Goal: Information Seeking & Learning: Learn about a topic

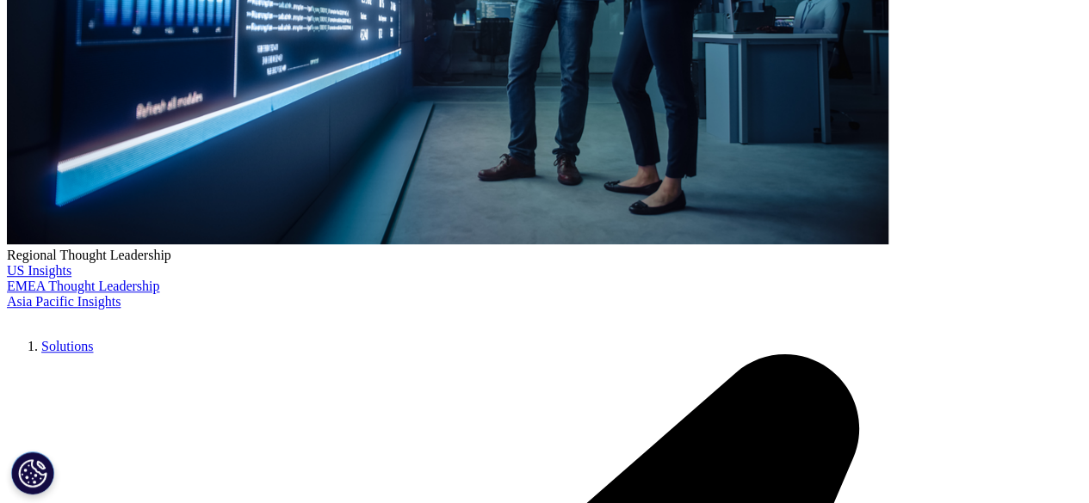
scroll to position [3941, 0]
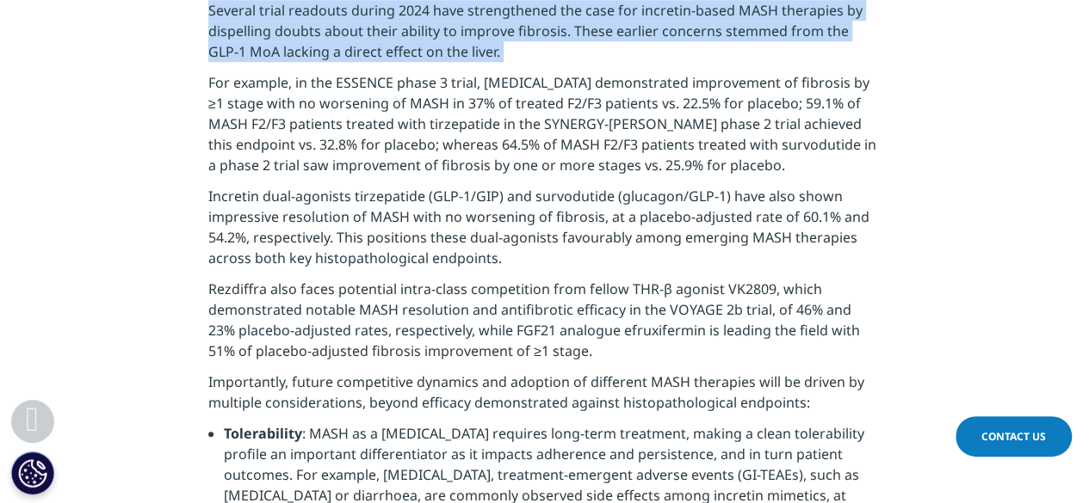
click at [466, 72] on p "Several trial readouts during 2024 have strengthened the case for incretin-base…" at bounding box center [544, 36] width 672 height 72
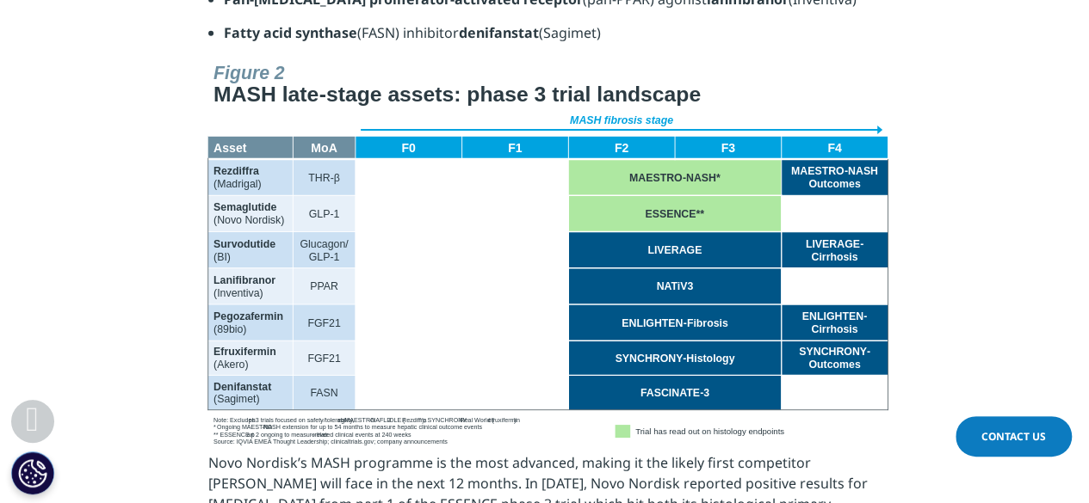
scroll to position [2393, 0]
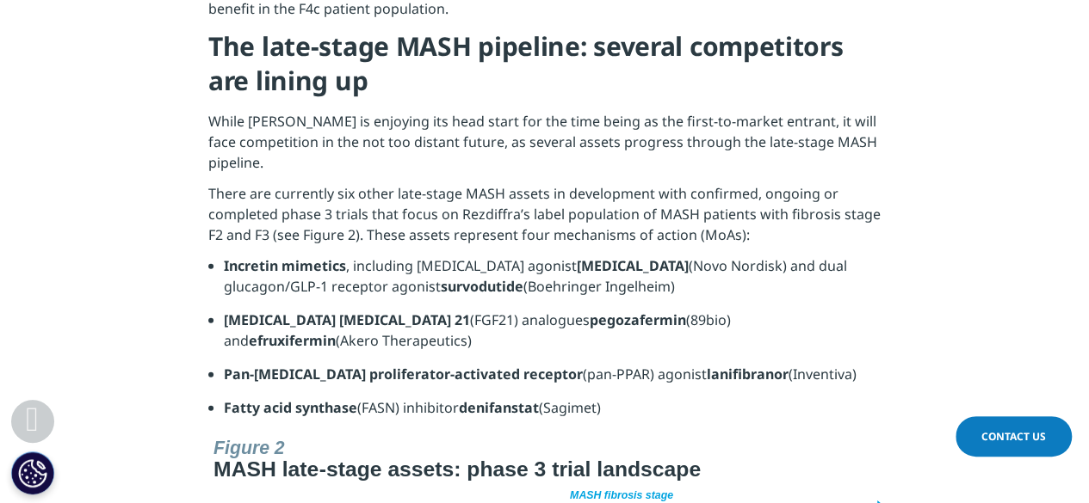
click at [385, 111] on p "While Madrigal is enjoying its head start for the time being as the first-to-ma…" at bounding box center [544, 147] width 672 height 72
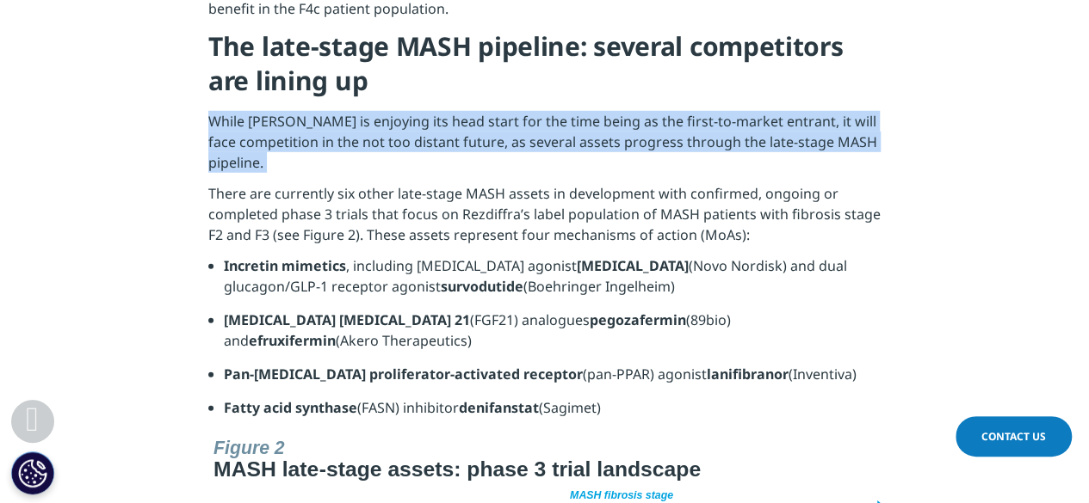
click at [385, 111] on p "While Madrigal is enjoying its head start for the time being as the first-to-ma…" at bounding box center [544, 147] width 672 height 72
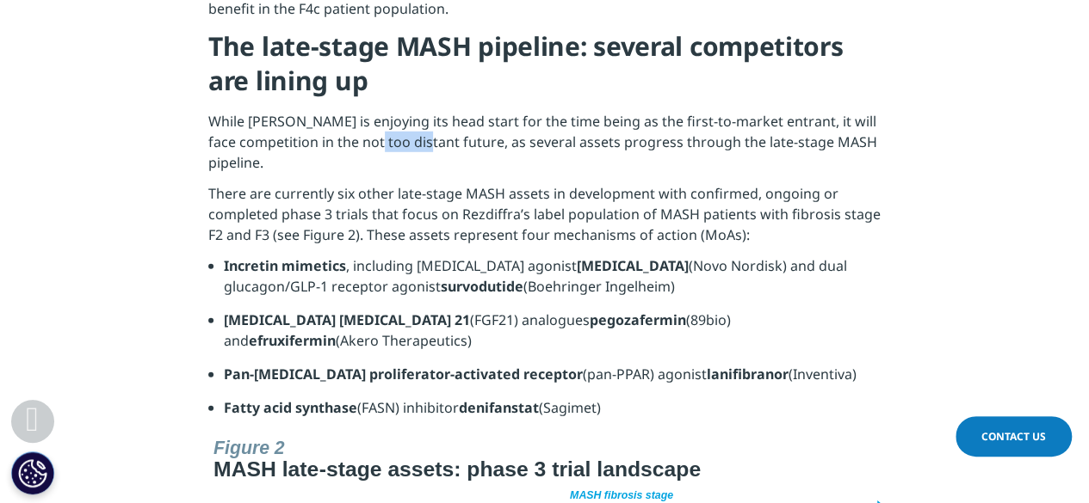
click at [385, 111] on p "While Madrigal is enjoying its head start for the time being as the first-to-ma…" at bounding box center [544, 147] width 672 height 72
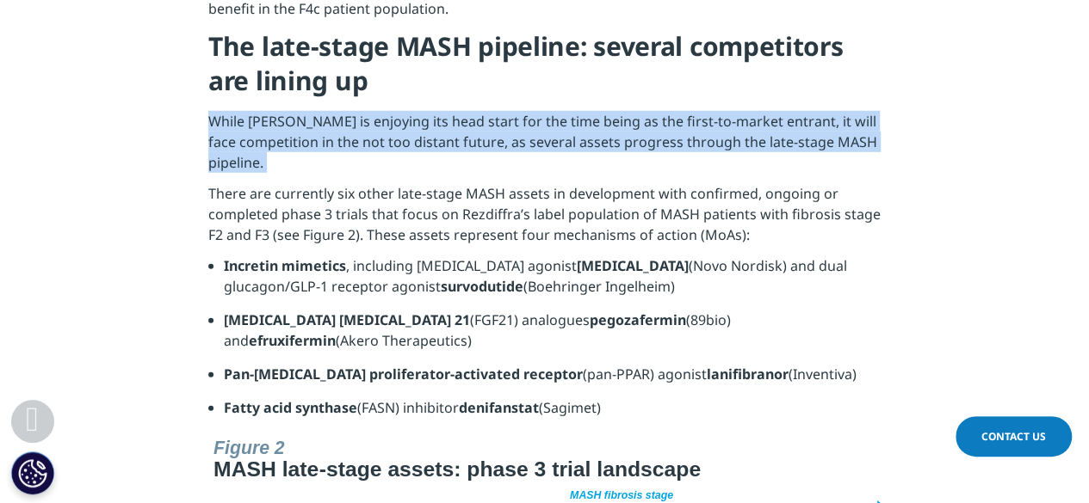
click at [385, 111] on p "While Madrigal is enjoying its head start for the time being as the first-to-ma…" at bounding box center [544, 147] width 672 height 72
click at [357, 111] on p "While [PERSON_NAME] is enjoying its head start for the time being as the first-…" at bounding box center [544, 147] width 672 height 72
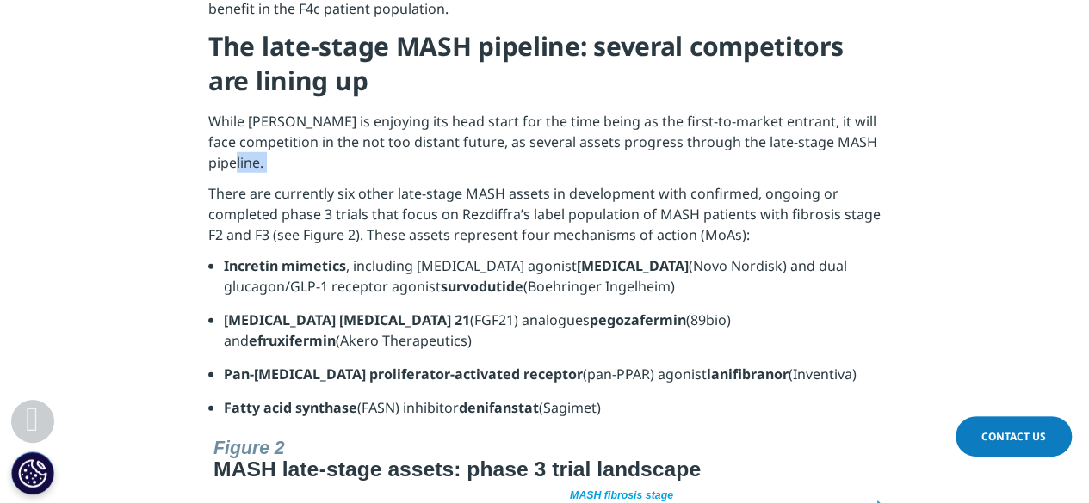
click at [357, 111] on p "While Madrigal is enjoying its head start for the time being as the first-to-ma…" at bounding box center [544, 147] width 672 height 72
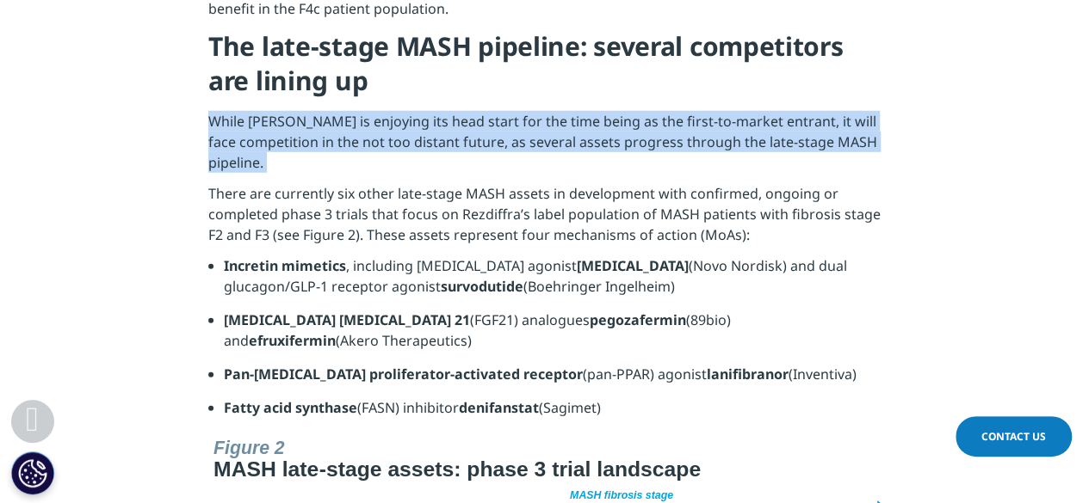
click at [357, 111] on p "While Madrigal is enjoying its head start for the time being as the first-to-ma…" at bounding box center [544, 147] width 672 height 72
click at [355, 183] on p "There are currently six other late-stage MASH assets in development with confir…" at bounding box center [544, 219] width 672 height 72
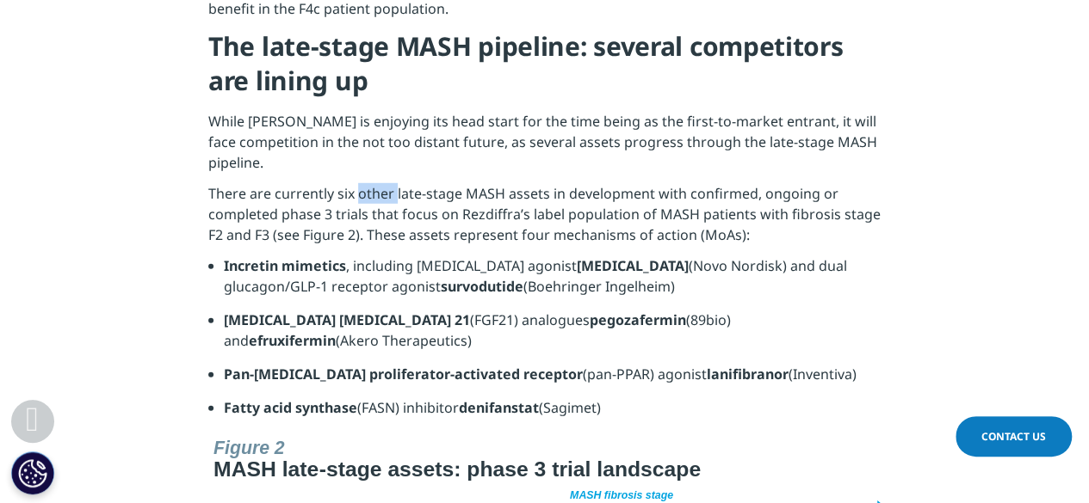
click at [355, 183] on p "There are currently six other late-stage MASH assets in development with confir…" at bounding box center [544, 219] width 672 height 72
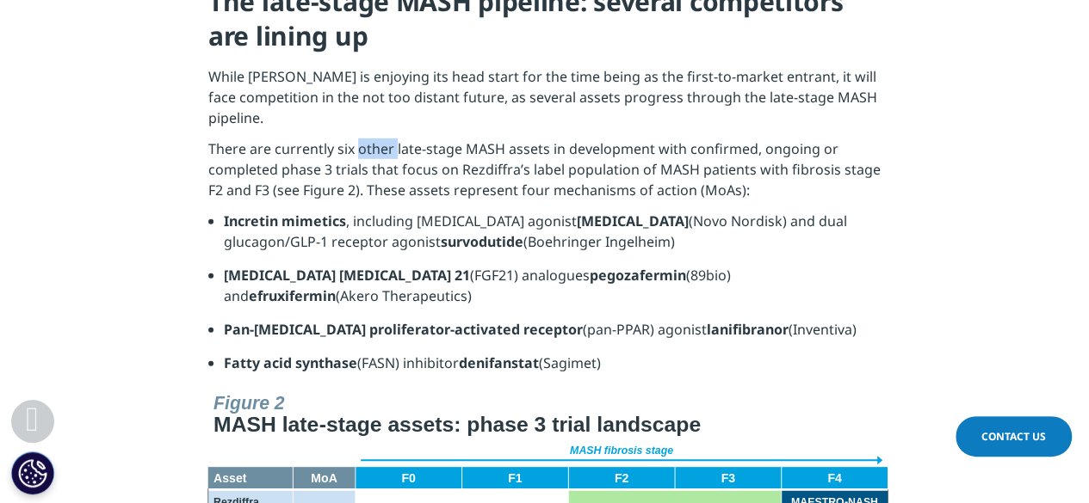
scroll to position [2448, 0]
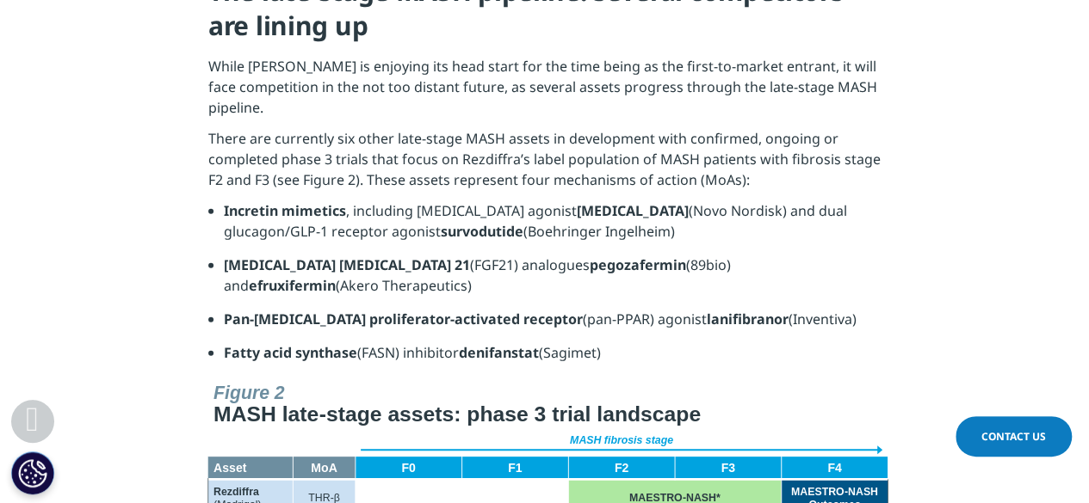
click at [355, 128] on p "There are currently six other late-stage MASH assets in development with confir…" at bounding box center [544, 164] width 672 height 72
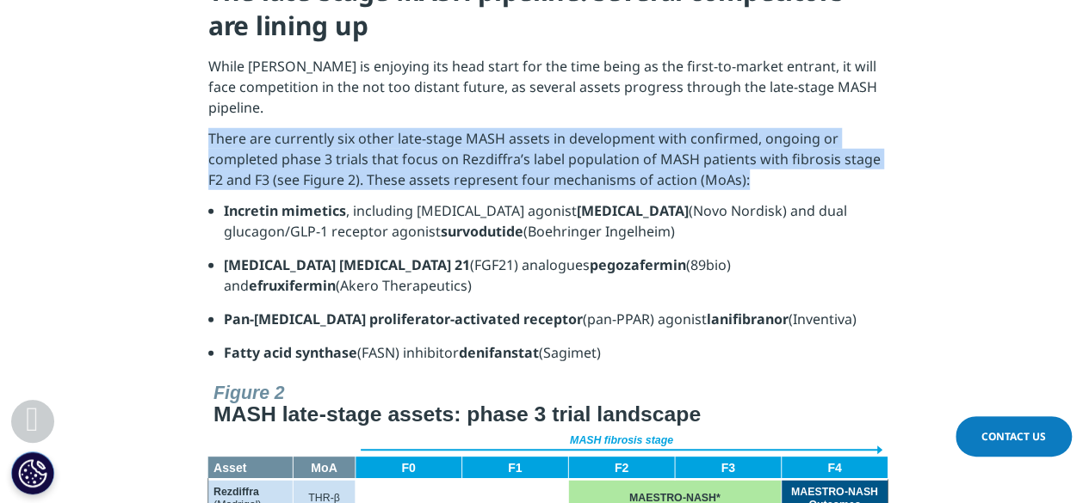
click at [355, 128] on p "There are currently six other late-stage MASH assets in development with confir…" at bounding box center [544, 164] width 672 height 72
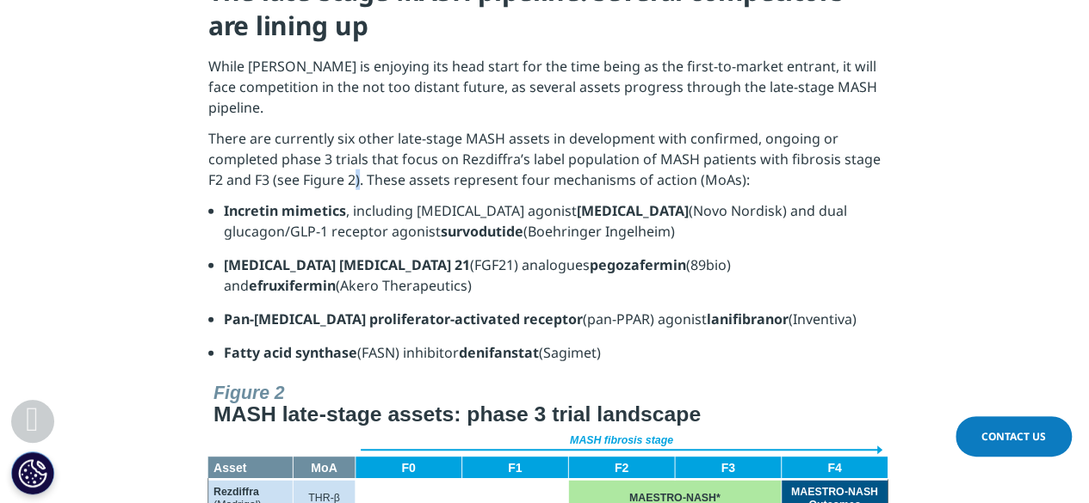
click at [355, 128] on p "There are currently six other late-stage MASH assets in development with confir…" at bounding box center [544, 164] width 672 height 72
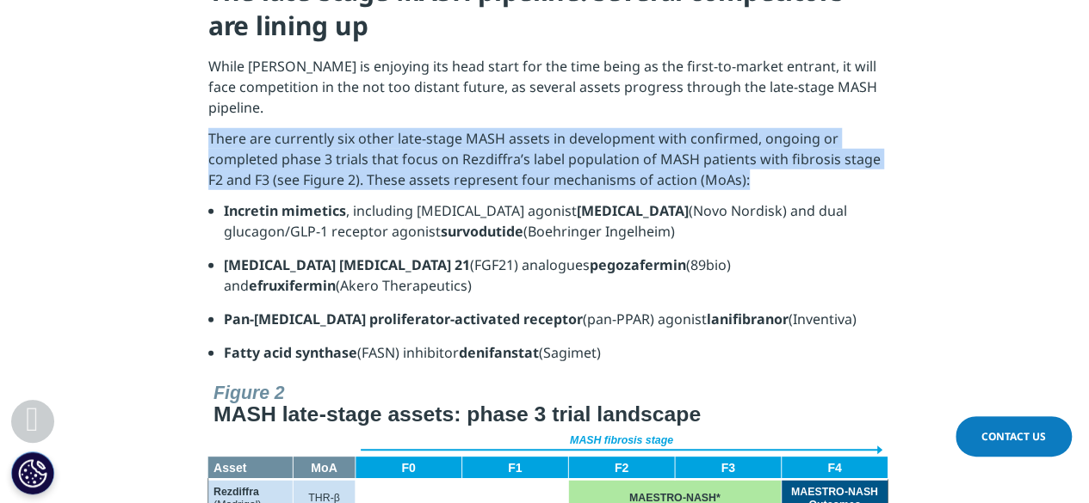
click at [355, 128] on p "There are currently six other late-stage MASH assets in development with confir…" at bounding box center [544, 164] width 672 height 72
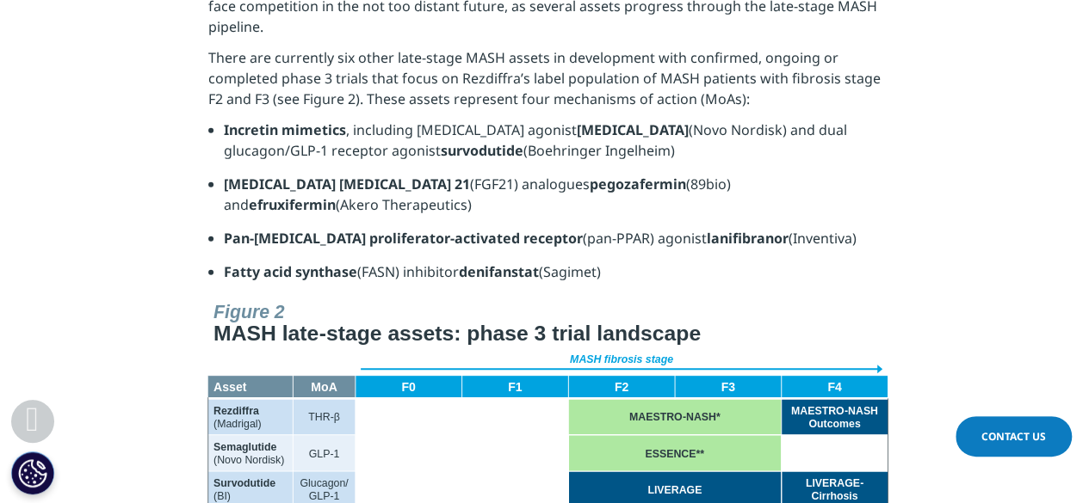
click at [355, 175] on strong "Fibroblast growth factor 21" at bounding box center [347, 184] width 246 height 19
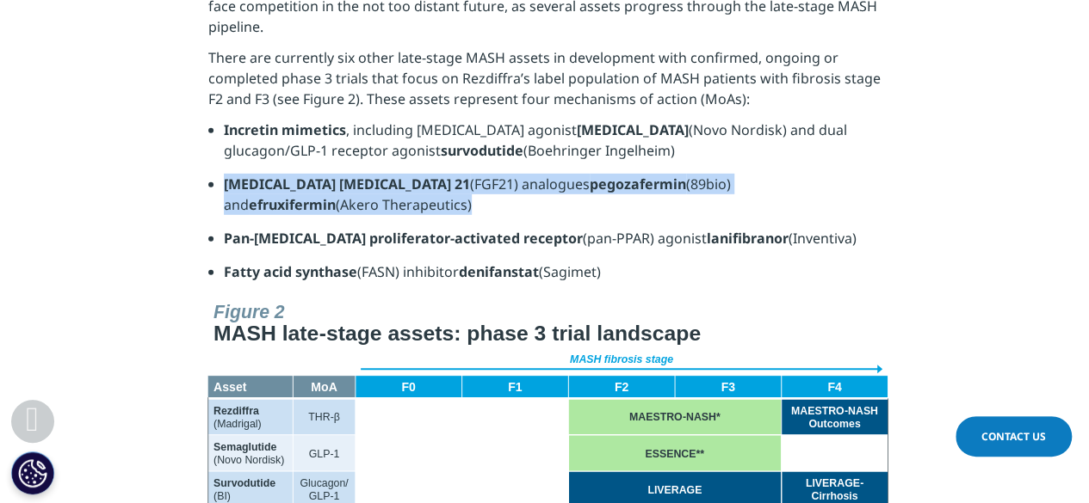
click at [355, 175] on strong "Fibroblast growth factor 21" at bounding box center [347, 184] width 246 height 19
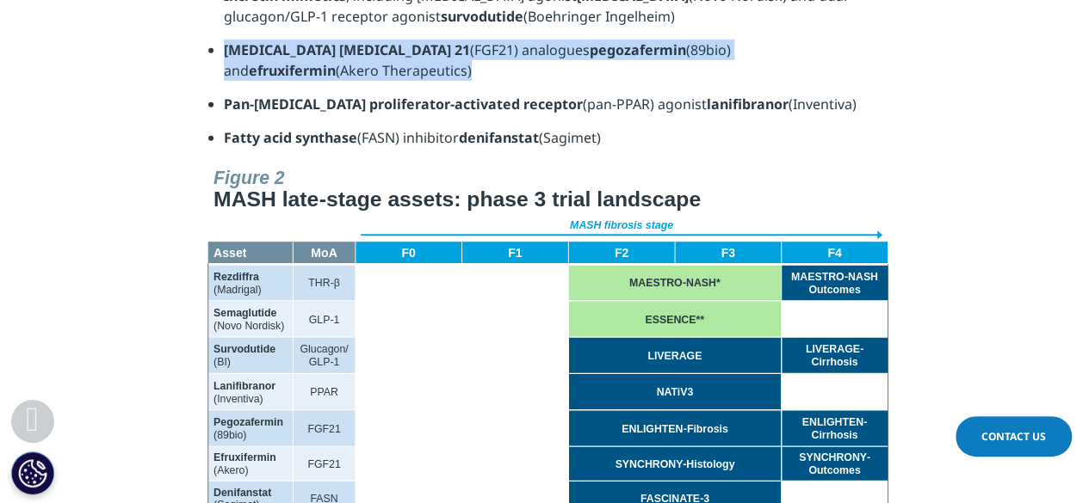
scroll to position [2667, 0]
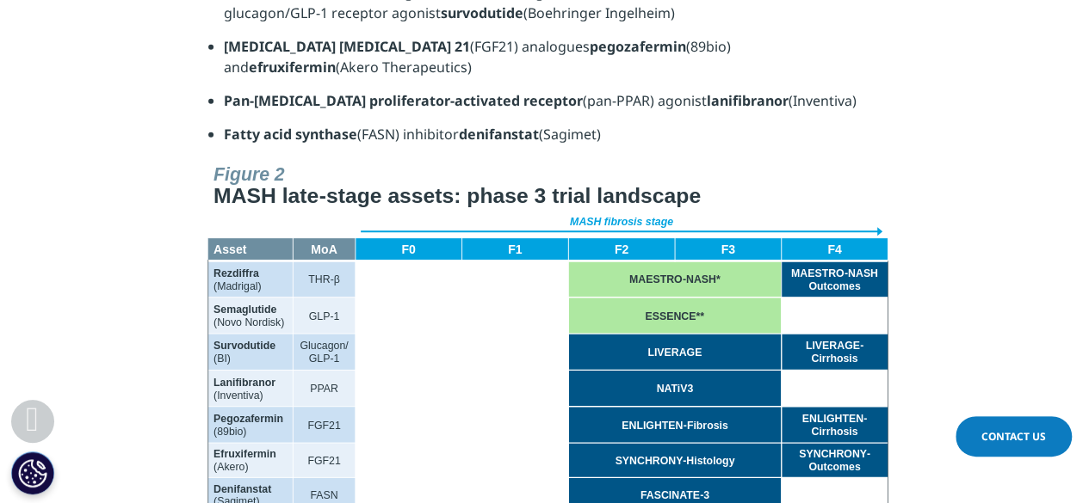
click at [298, 444] on img at bounding box center [545, 353] width 688 height 393
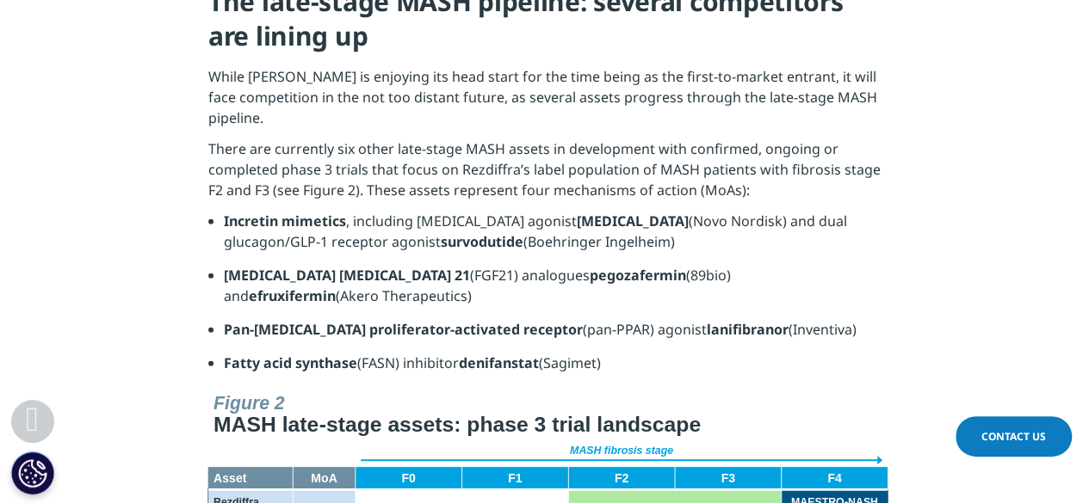
scroll to position [2439, 0]
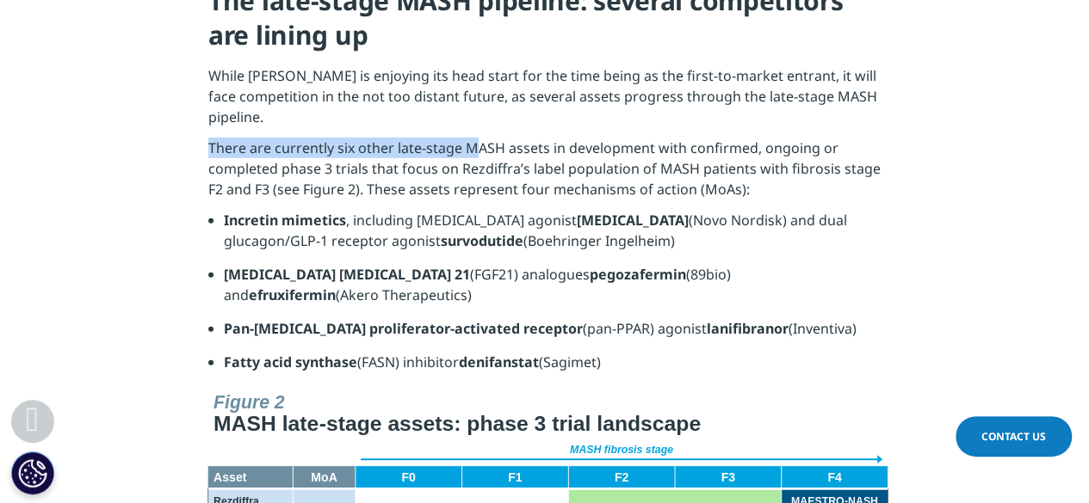
drag, startPoint x: 210, startPoint y: 66, endPoint x: 479, endPoint y: 61, distance: 268.6
click at [479, 138] on p "There are currently six other late-stage MASH assets in development with confir…" at bounding box center [544, 174] width 672 height 72
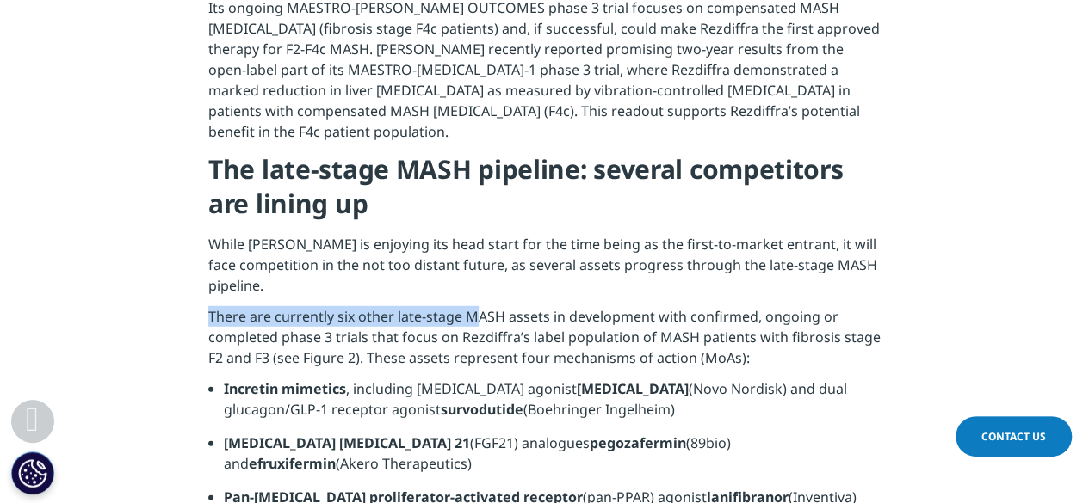
scroll to position [2271, 0]
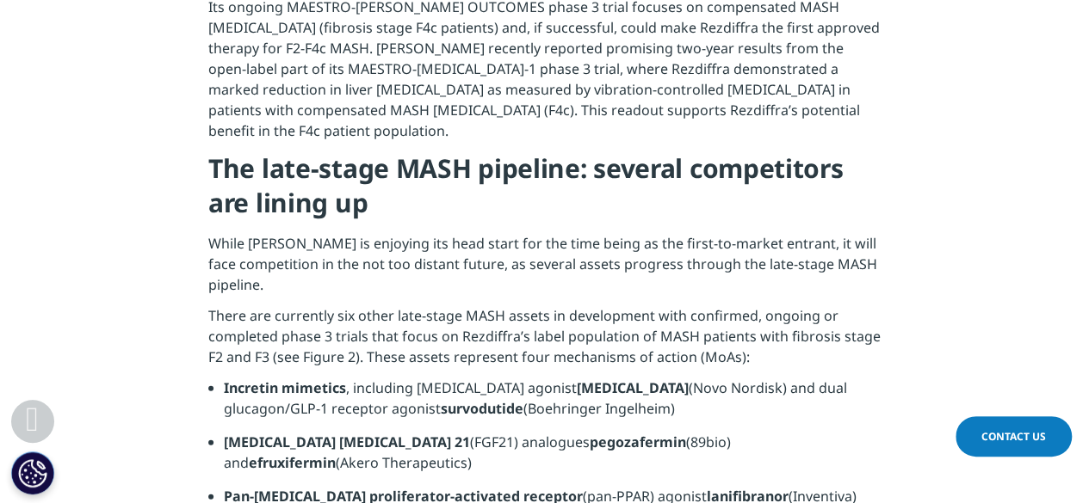
click at [449, 233] on p "While Madrigal is enjoying its head start for the time being as the first-to-ma…" at bounding box center [544, 269] width 672 height 72
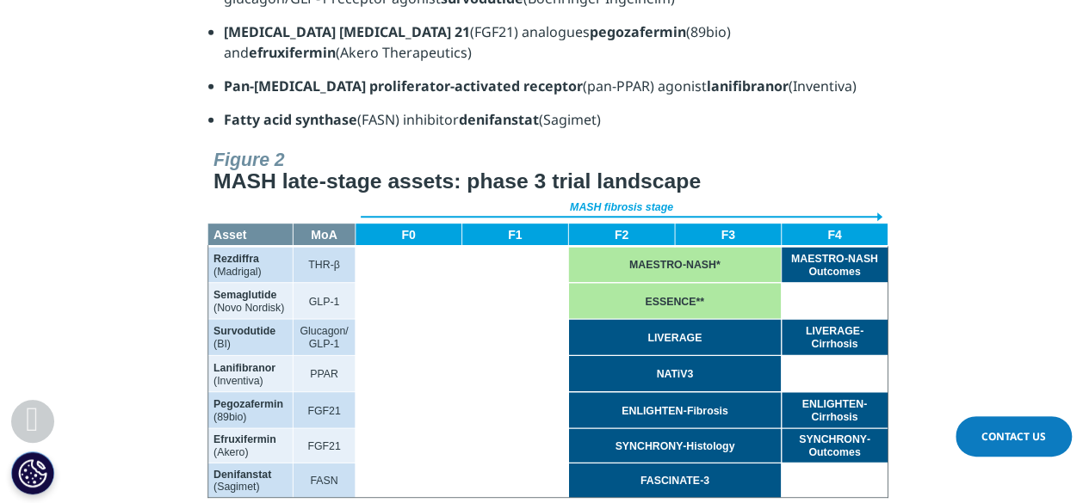
scroll to position [2683, 0]
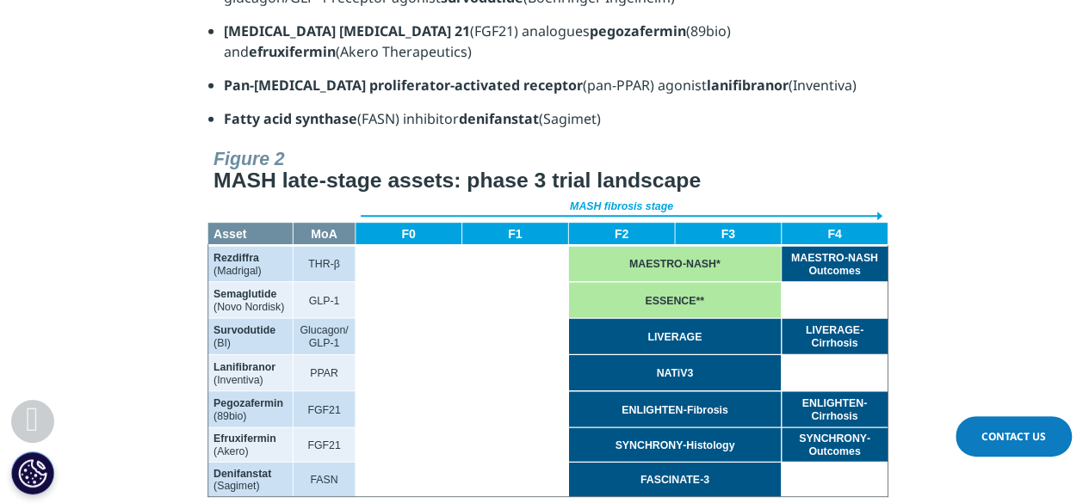
click at [670, 433] on img at bounding box center [545, 338] width 688 height 393
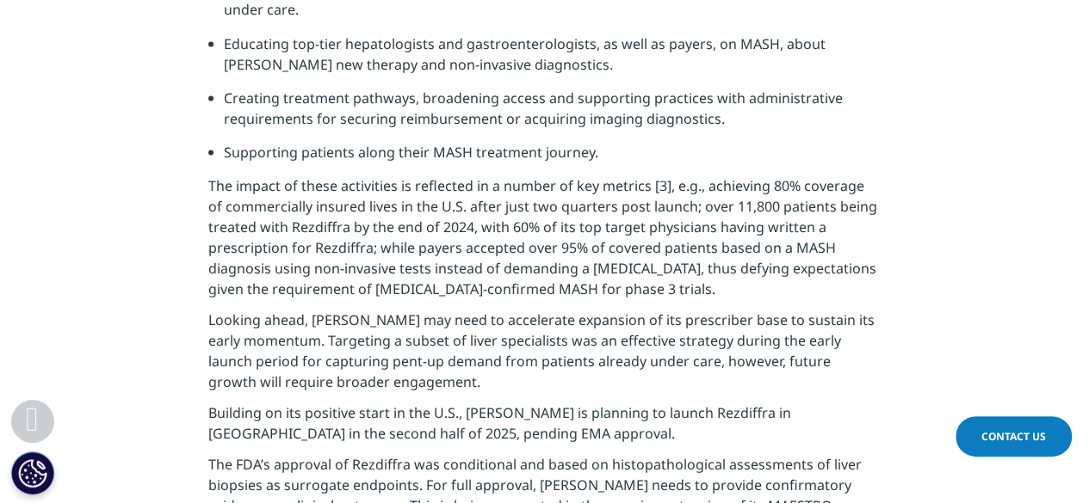
scroll to position [1607, 0]
click at [320, 186] on p "The impact of these activities is reflected in a number of key metrics [3], e.g…" at bounding box center [544, 243] width 672 height 134
copy p "Rezdiffra"
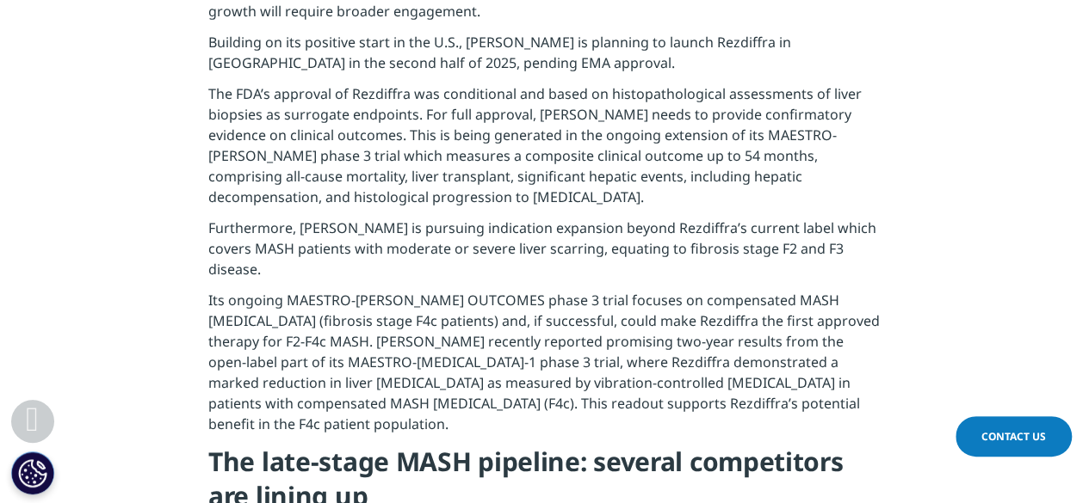
scroll to position [1727, 0]
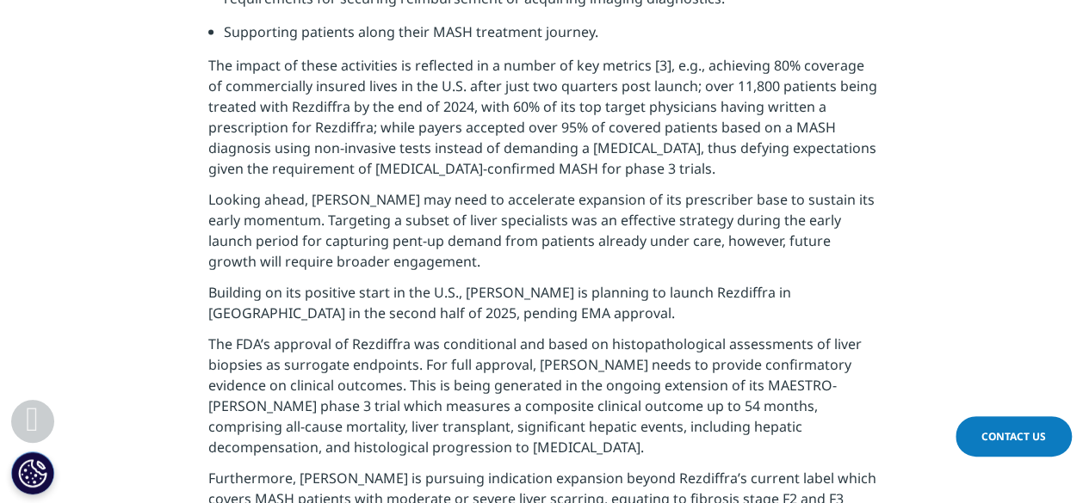
click at [569, 345] on p "The FDA’s approval of Rezdiffra was conditional and based on histopathological …" at bounding box center [544, 401] width 672 height 134
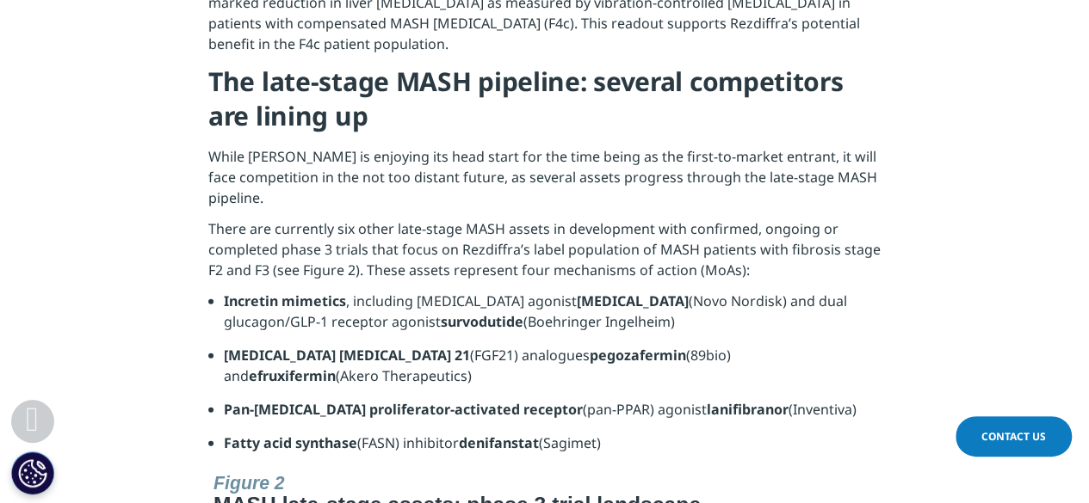
scroll to position [2466, 0]
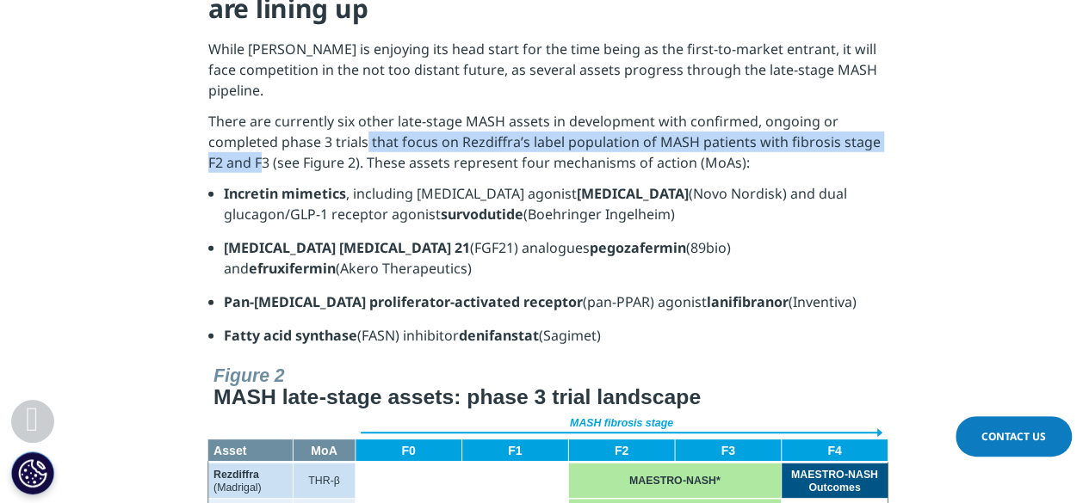
drag, startPoint x: 368, startPoint y: 59, endPoint x: 265, endPoint y: 87, distance: 106.9
click at [265, 111] on p "There are currently six other late-stage MASH assets in development with confir…" at bounding box center [544, 147] width 672 height 72
copy p "that focus on Rezdiffra’s label population of MASH patients with fibrosis stage…"
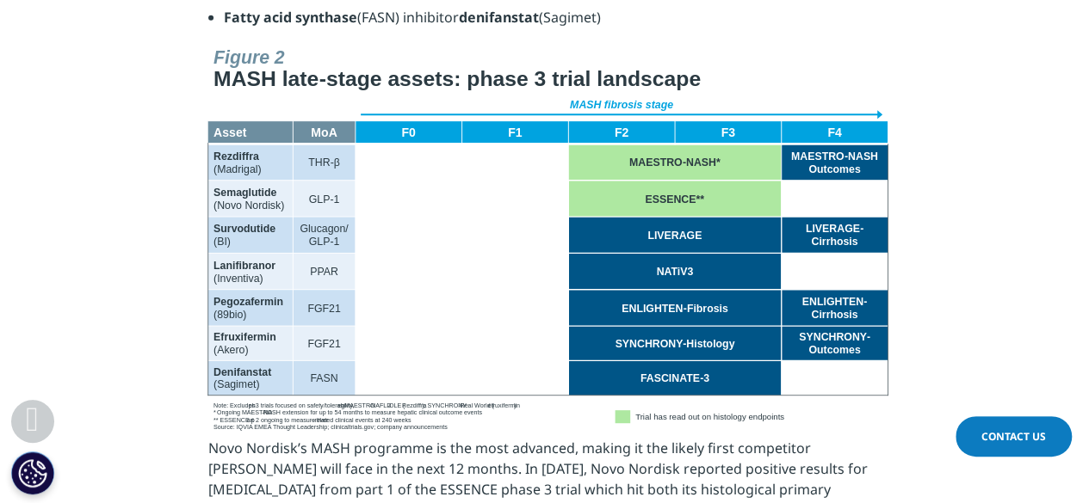
scroll to position [2289, 0]
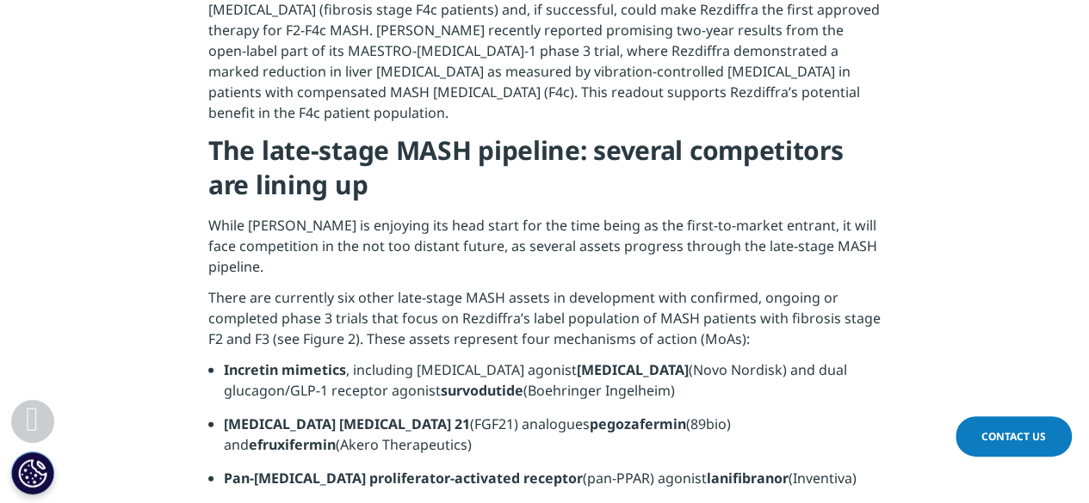
click at [685, 287] on p "There are currently six other late-stage MASH assets in development with confir…" at bounding box center [544, 323] width 672 height 72
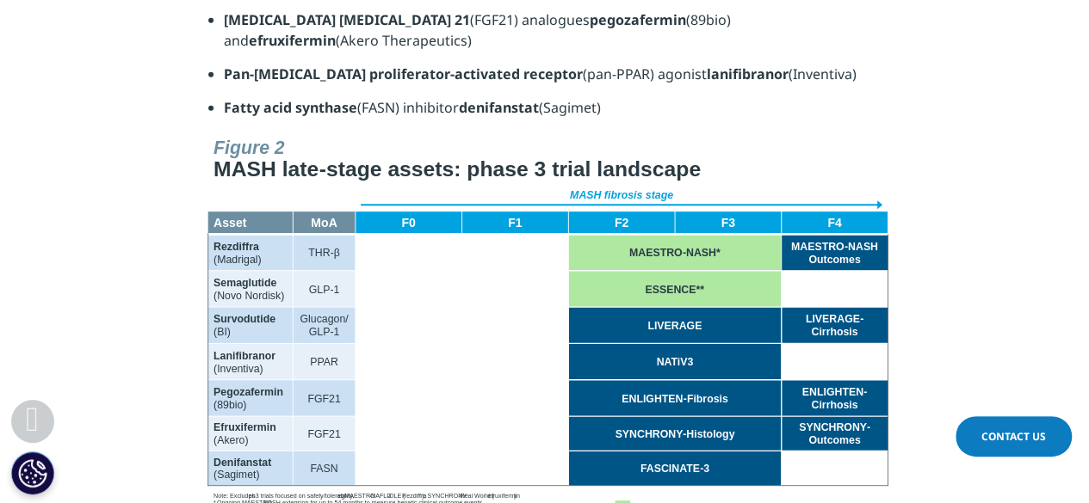
scroll to position [2133, 0]
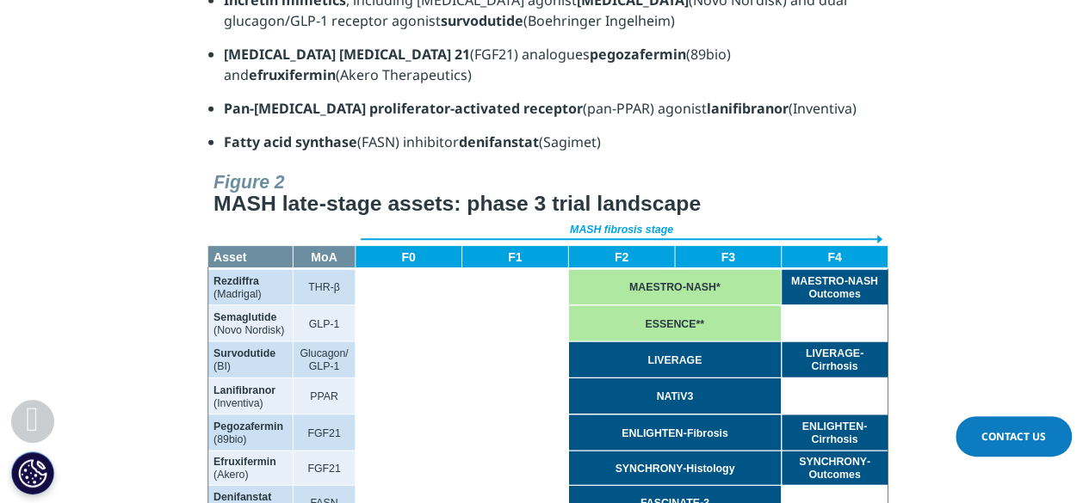
scroll to position [2667, 0]
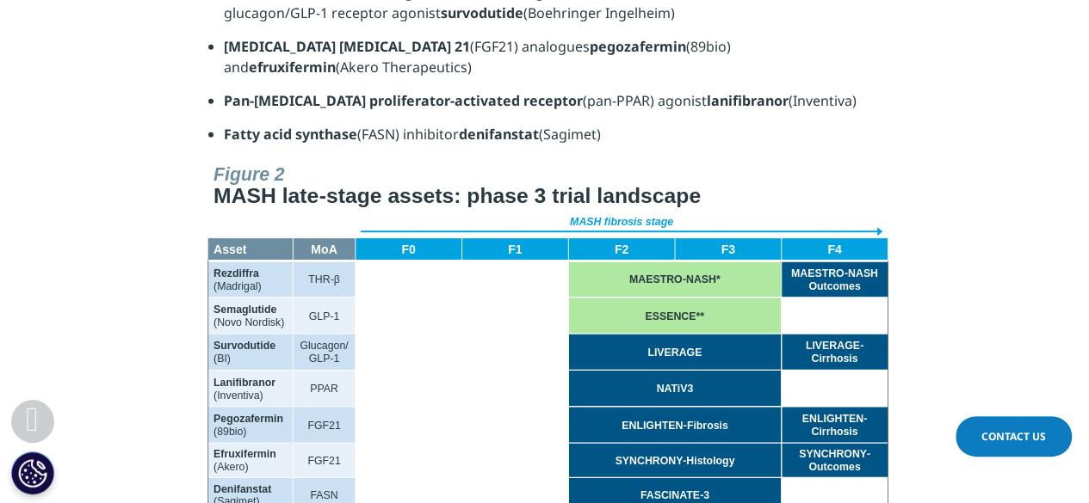
click at [497, 157] on img at bounding box center [545, 353] width 688 height 393
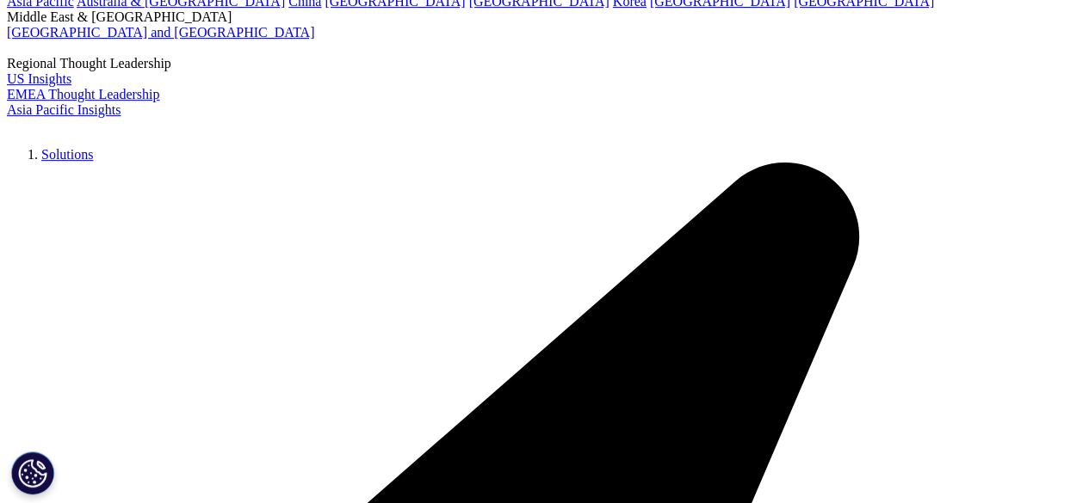
scroll to position [202, 0]
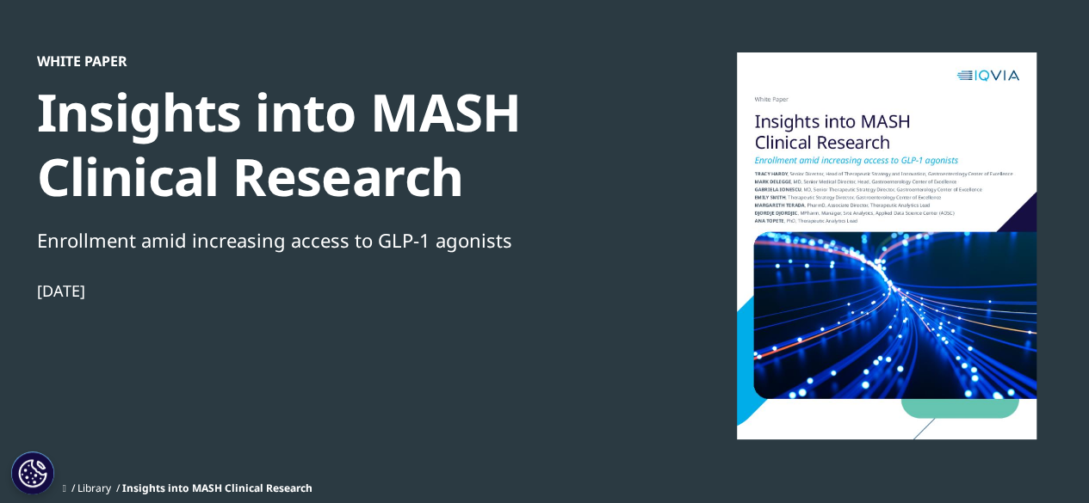
scroll to position [158, 1016]
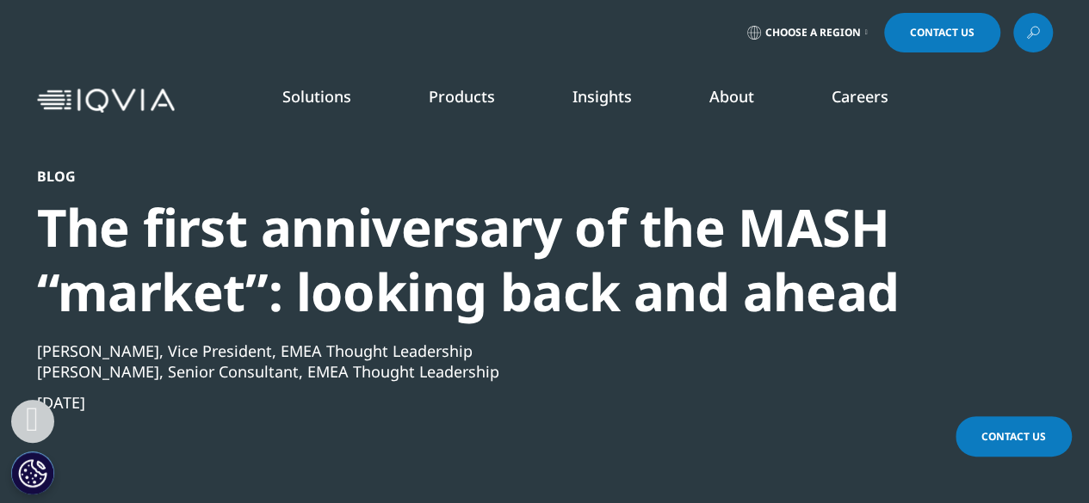
scroll to position [719, 0]
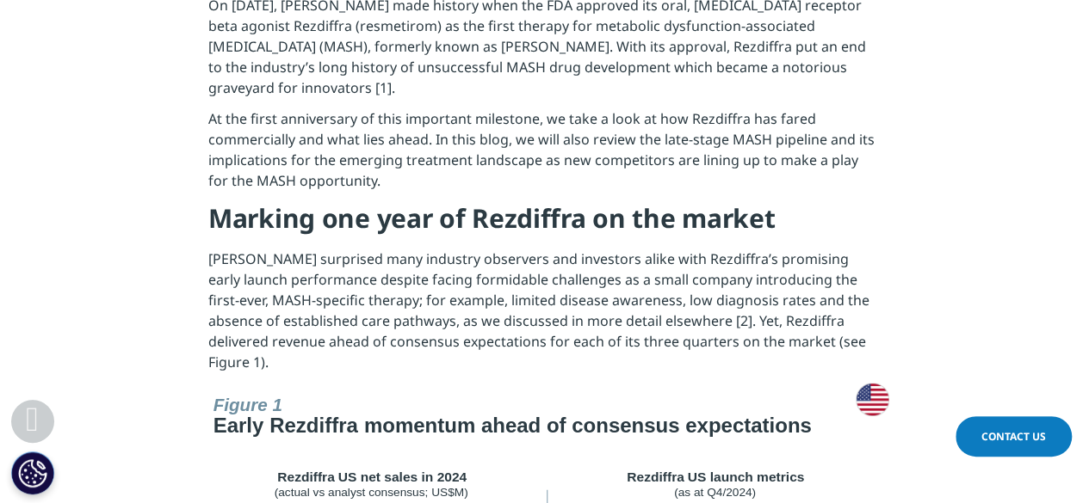
click at [691, 257] on p "Madrigal surprised many industry observers and investors alike with Rezdiffra’s…" at bounding box center [544, 316] width 672 height 134
copy p "Rezdiffra’s"
click at [691, 257] on p "Madrigal surprised many industry observers and investors alike with Rezdiffra’s…" at bounding box center [544, 316] width 672 height 134
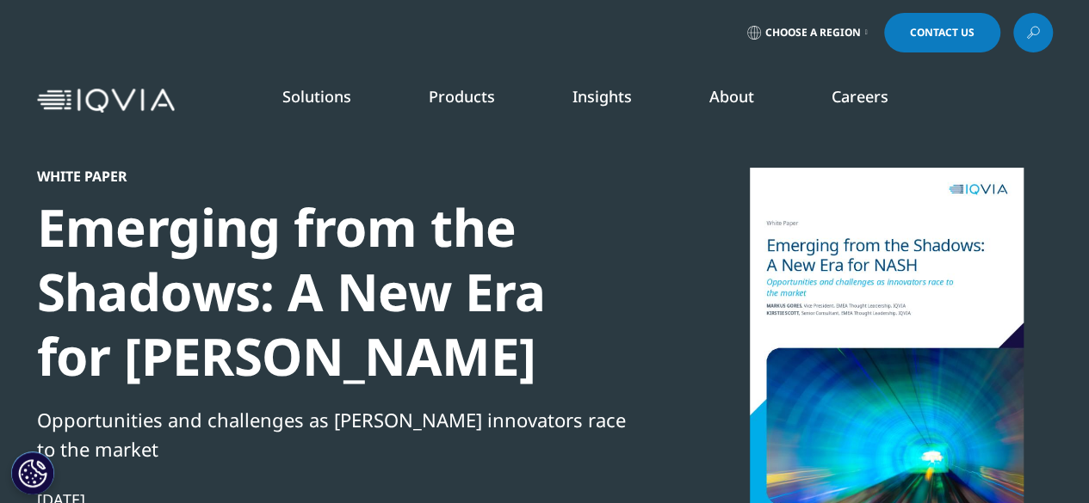
scroll to position [370, 1016]
